Goal: Transaction & Acquisition: Register for event/course

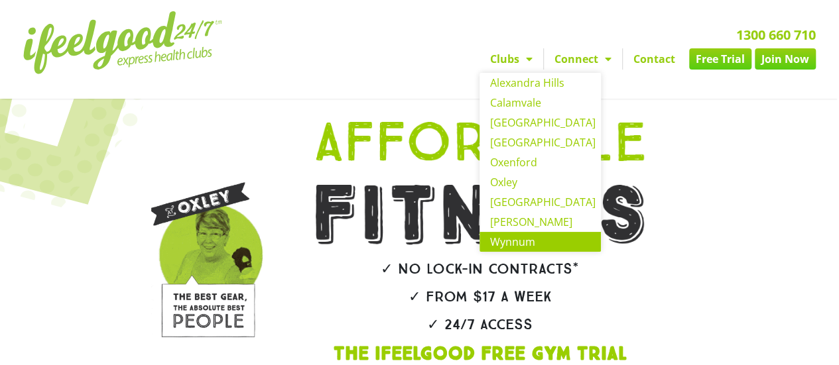
click at [539, 238] on link "Wynnum" at bounding box center [540, 242] width 121 height 20
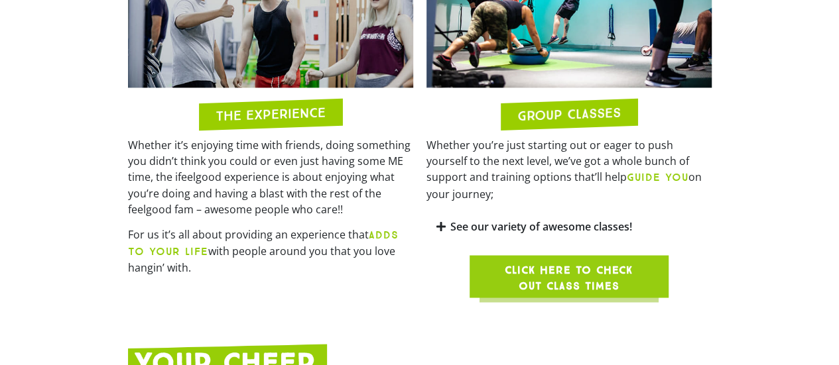
scroll to position [1077, 0]
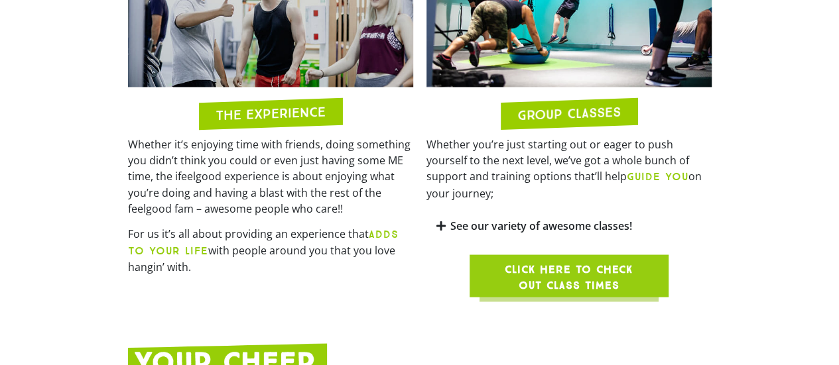
click at [617, 261] on span "Click here to check out class times" at bounding box center [568, 277] width 135 height 32
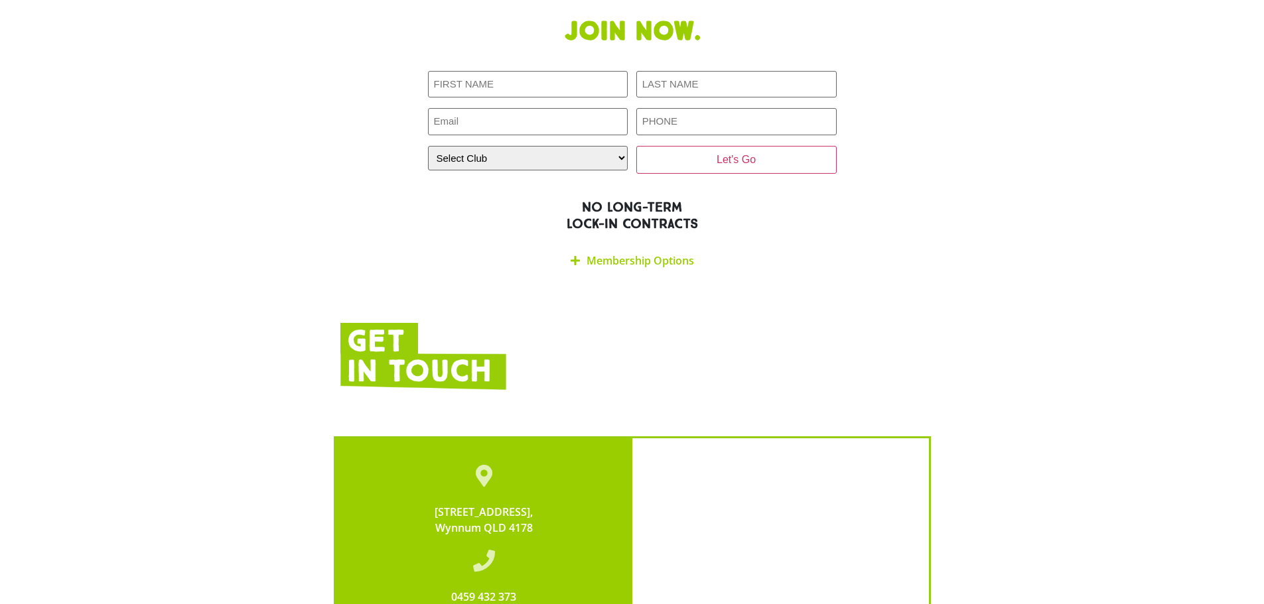
scroll to position [2388, 0]
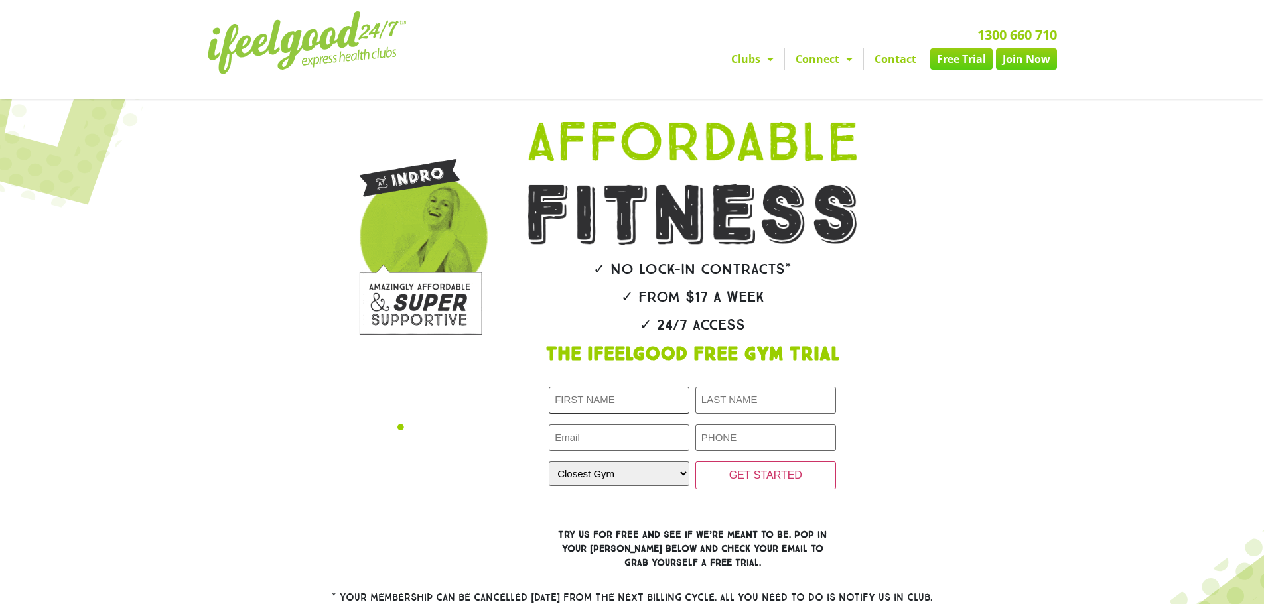
click at [605, 400] on input "First Name (Required)" at bounding box center [619, 400] width 141 height 27
type input "ERIN"
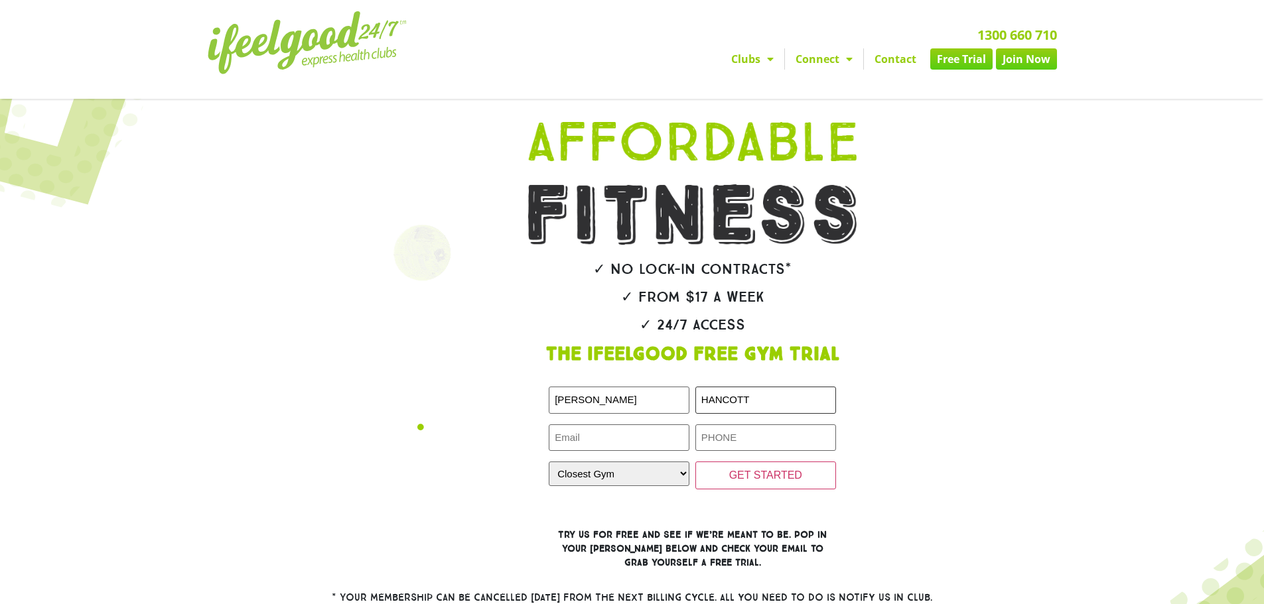
type input "HANCOTT"
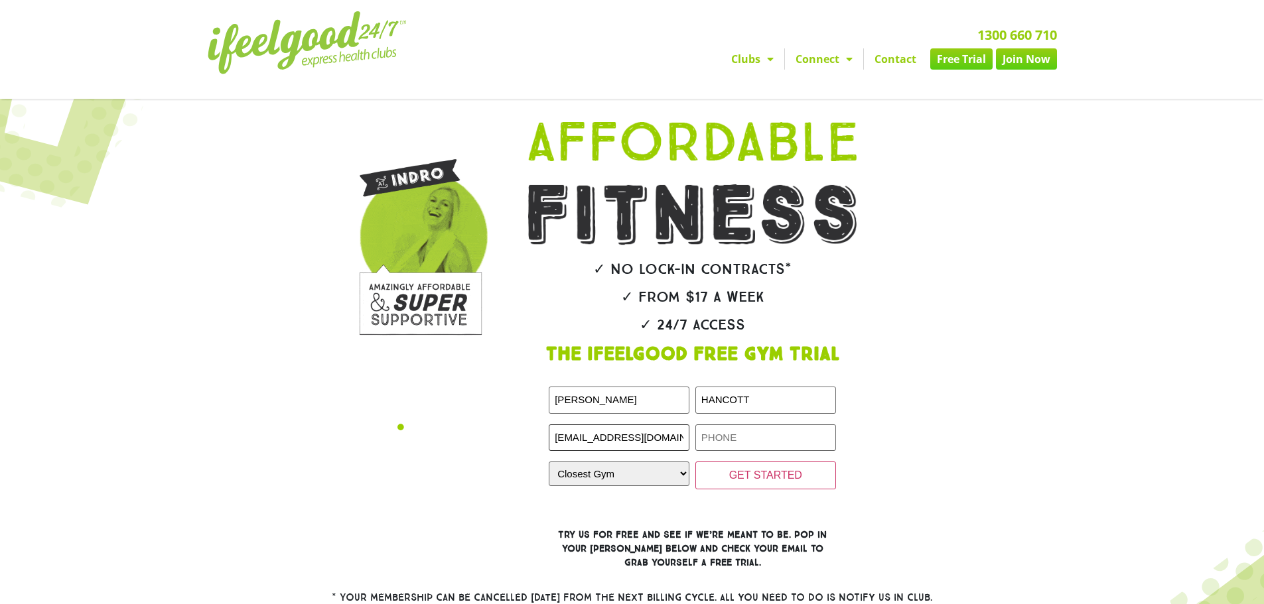
type input "erinhancott@hotmail.com"
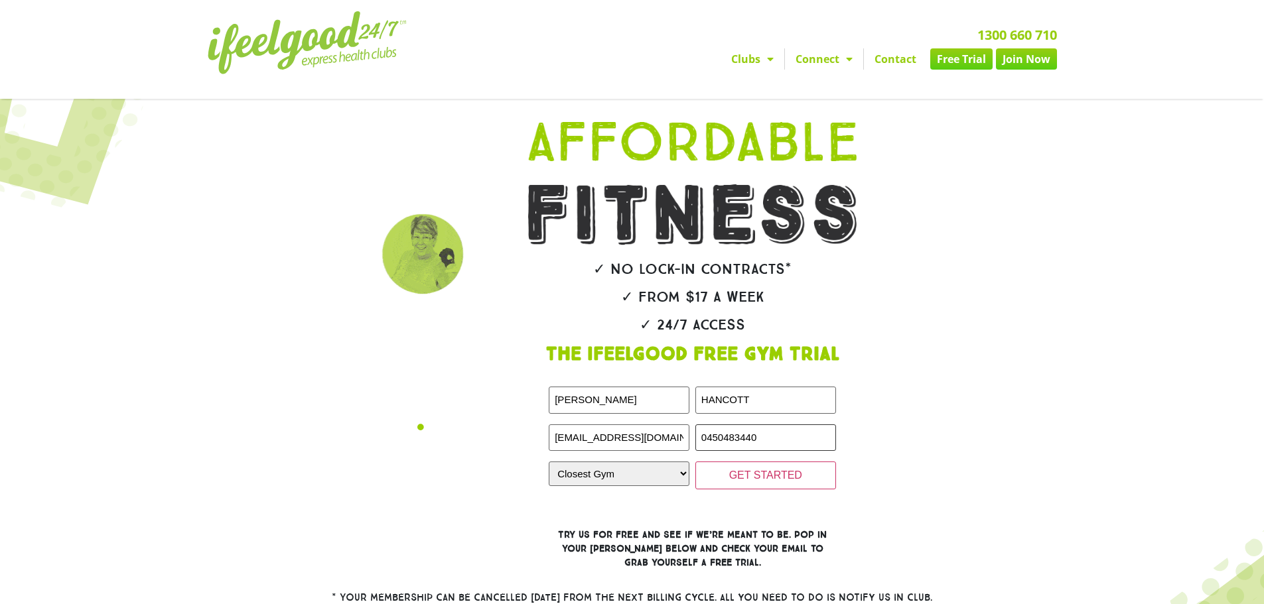
type input "0450483440"
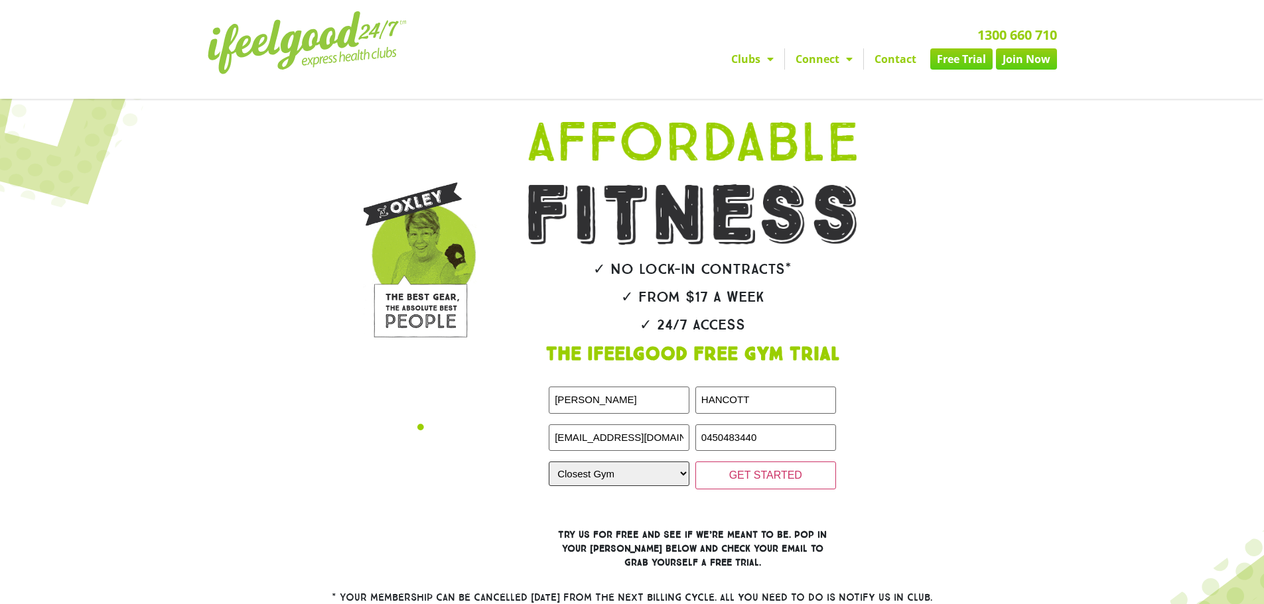
click at [675, 473] on select "Closest Gym Alexandra Hills Calamvale Coopers Plains Middle Park Oxenford Oxley…" at bounding box center [619, 474] width 141 height 25
select select "Wynnum"
click at [549, 462] on select "Closest Gym Alexandra Hills Calamvale Coopers Plains Middle Park Oxenford Oxley…" at bounding box center [619, 474] width 141 height 25
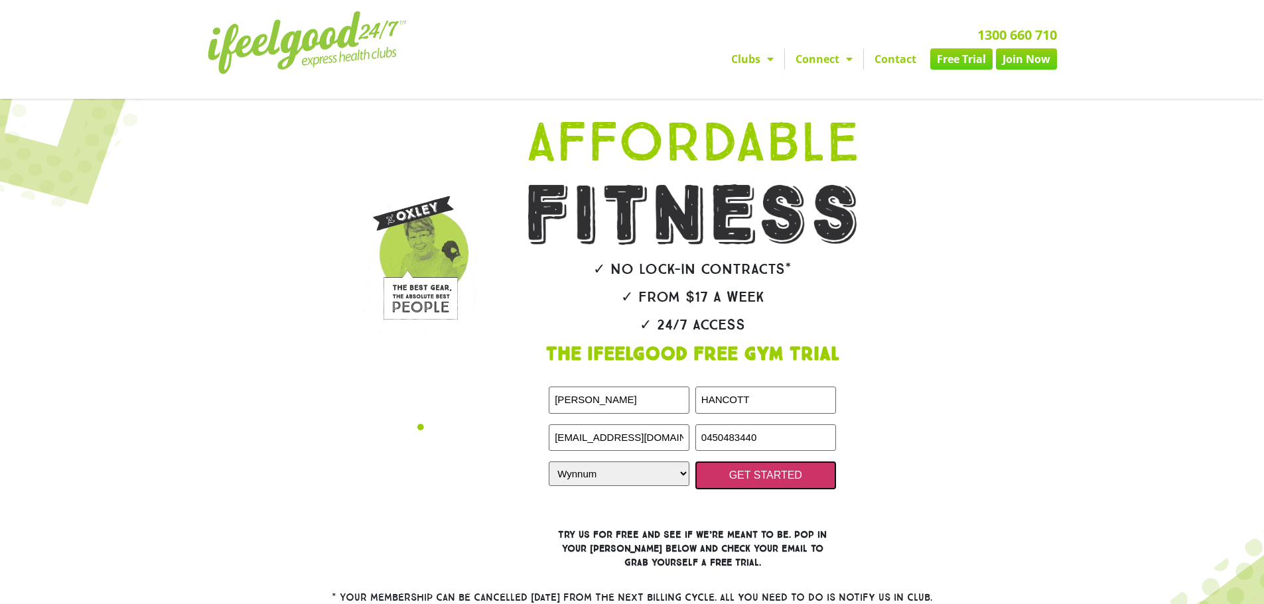
click at [787, 476] on input "GET STARTED" at bounding box center [765, 476] width 141 height 28
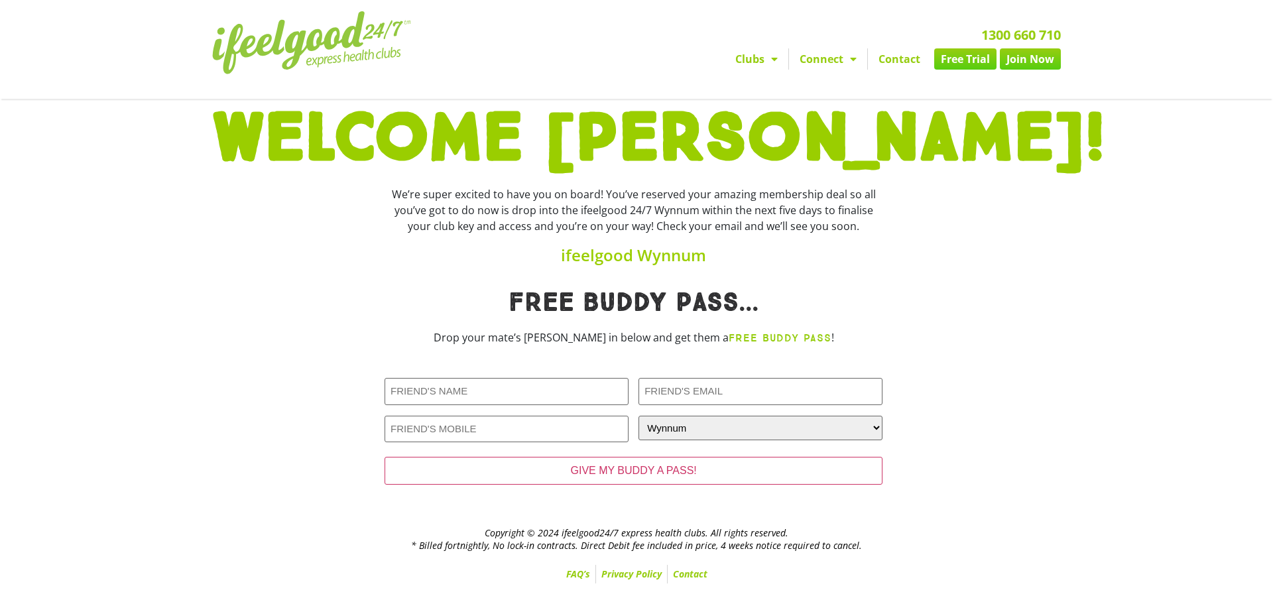
click at [965, 59] on link "Free Trial" at bounding box center [966, 58] width 62 height 21
